Goal: Check status: Check status

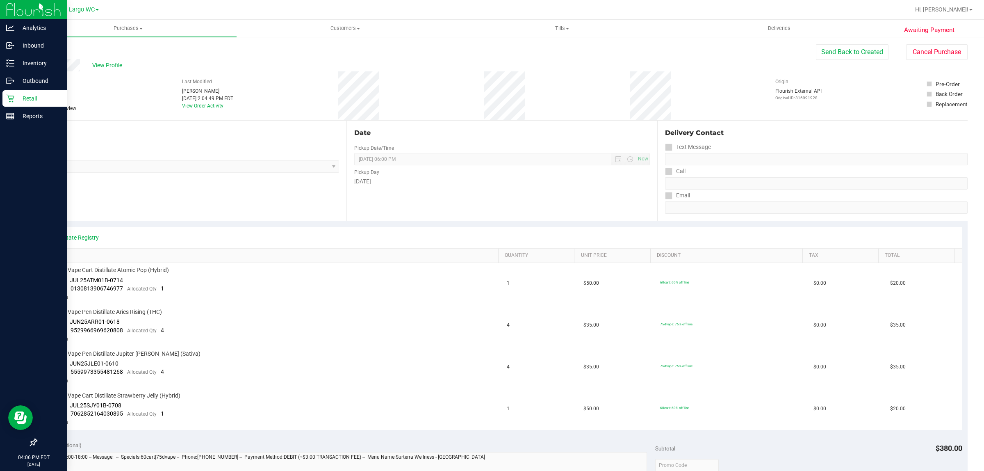
click at [7, 98] on icon at bounding box center [10, 98] width 8 height 8
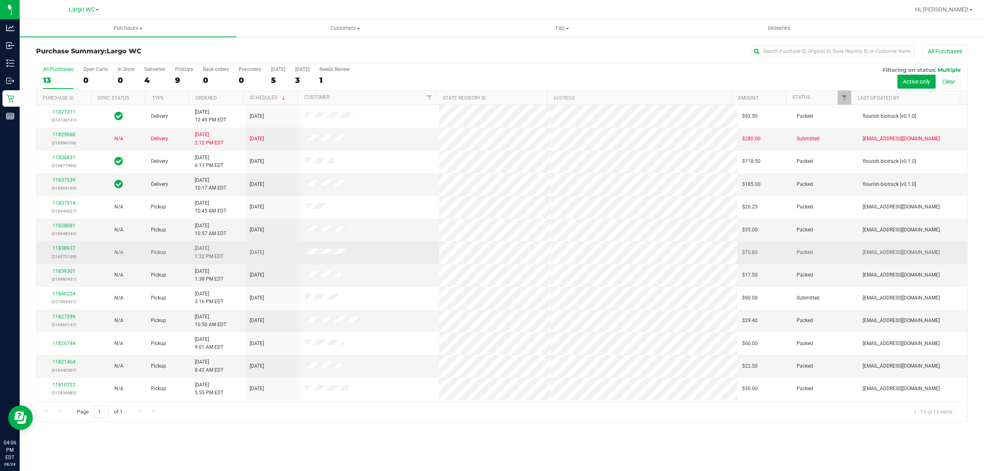
click at [380, 263] on td at bounding box center [370, 252] width 140 height 23
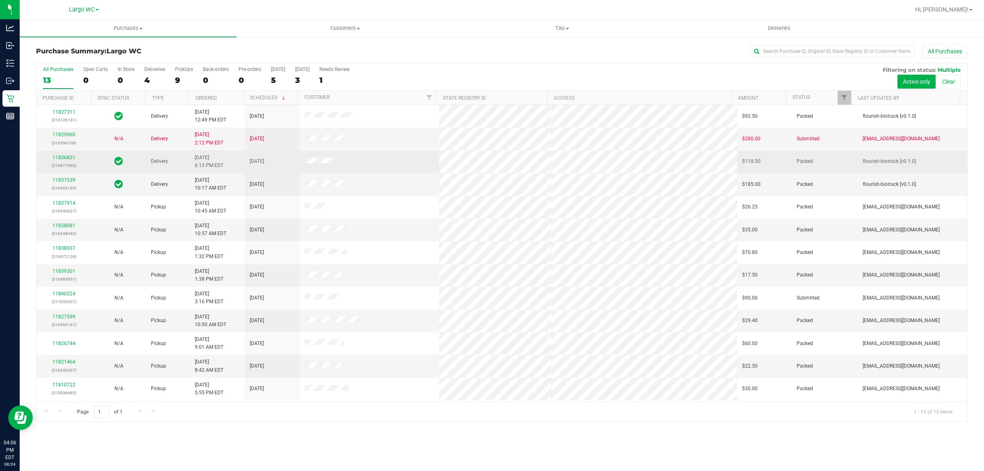
drag, startPoint x: 380, startPoint y: 249, endPoint x: 302, endPoint y: 159, distance: 119.8
click at [380, 247] on td at bounding box center [370, 252] width 140 height 23
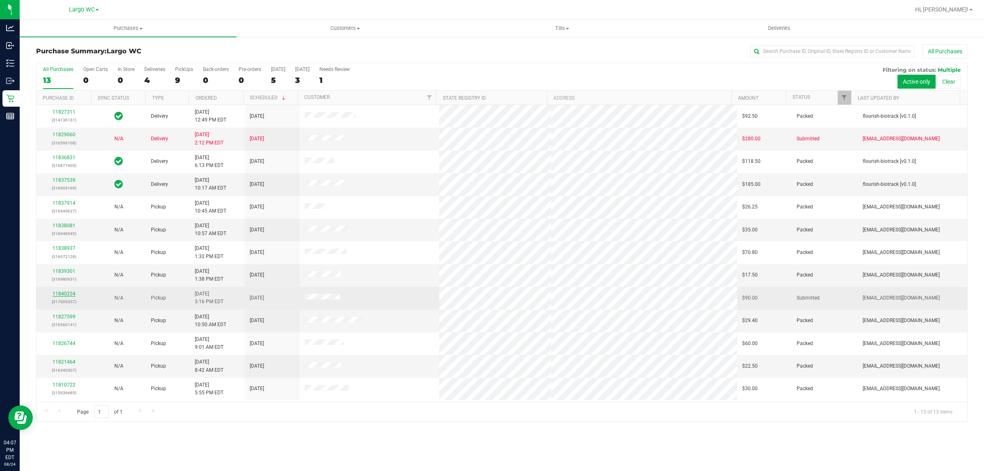
click at [63, 294] on link "11840224" at bounding box center [63, 294] width 23 height 6
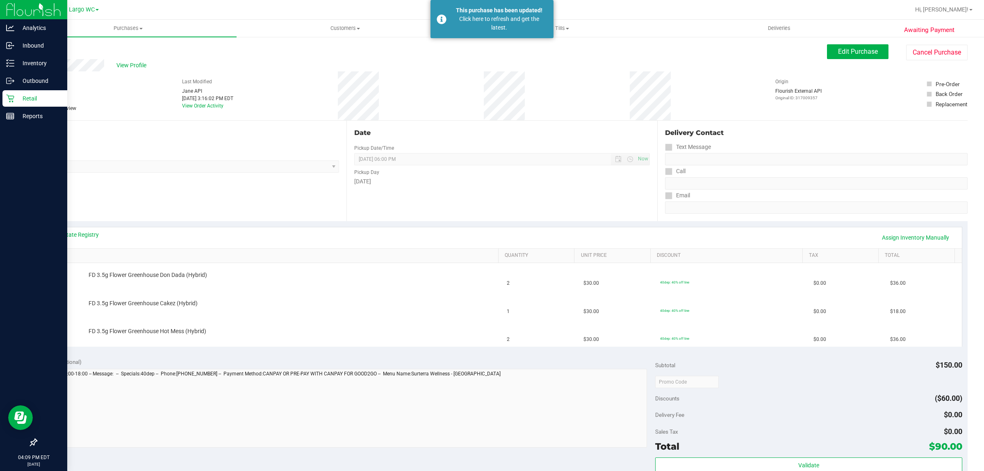
click at [11, 98] on icon at bounding box center [10, 99] width 8 height 8
